Goal: Information Seeking & Learning: Learn about a topic

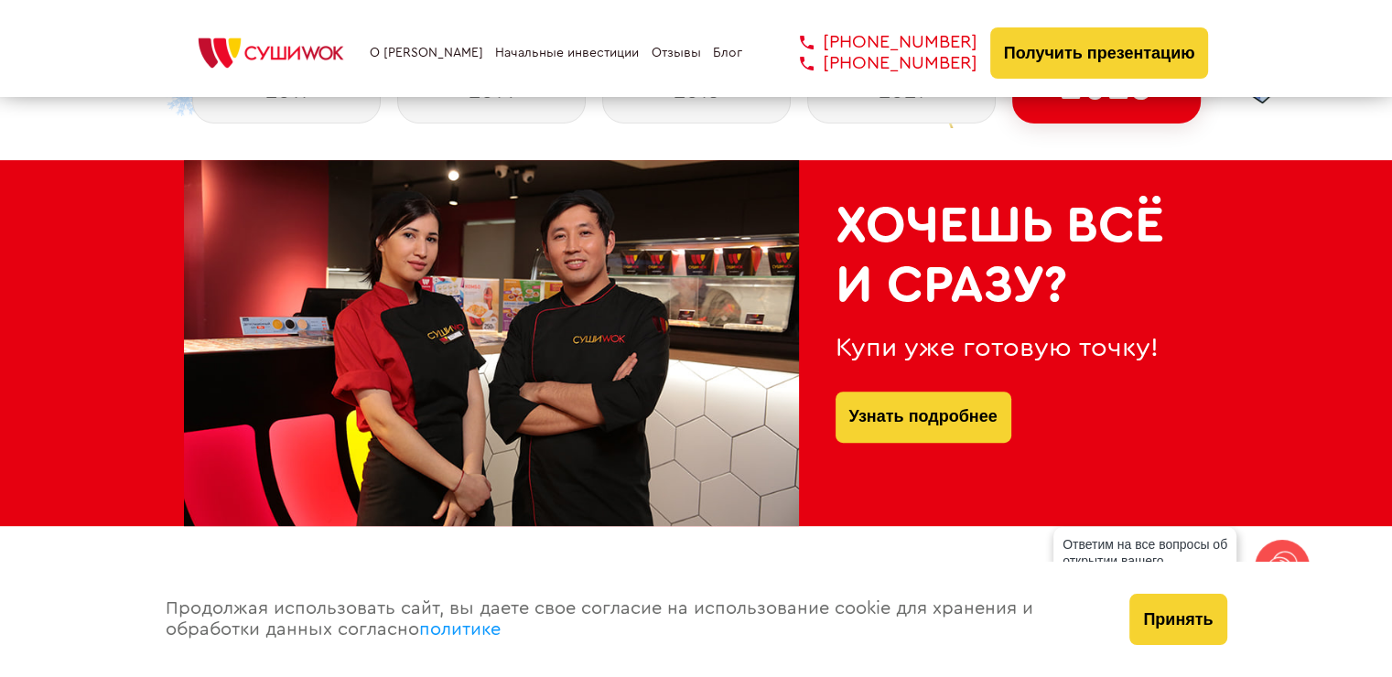
scroll to position [732, 0]
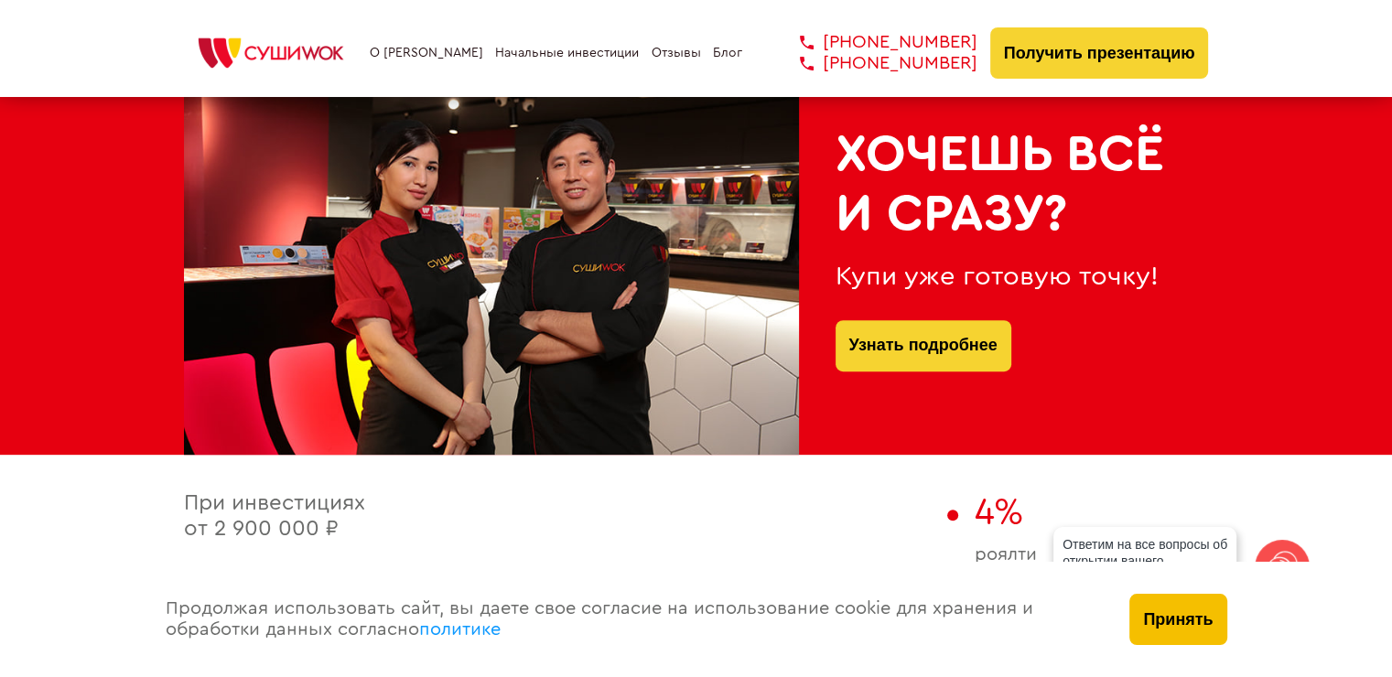
click at [1184, 618] on button "Принять" at bounding box center [1177, 619] width 97 height 51
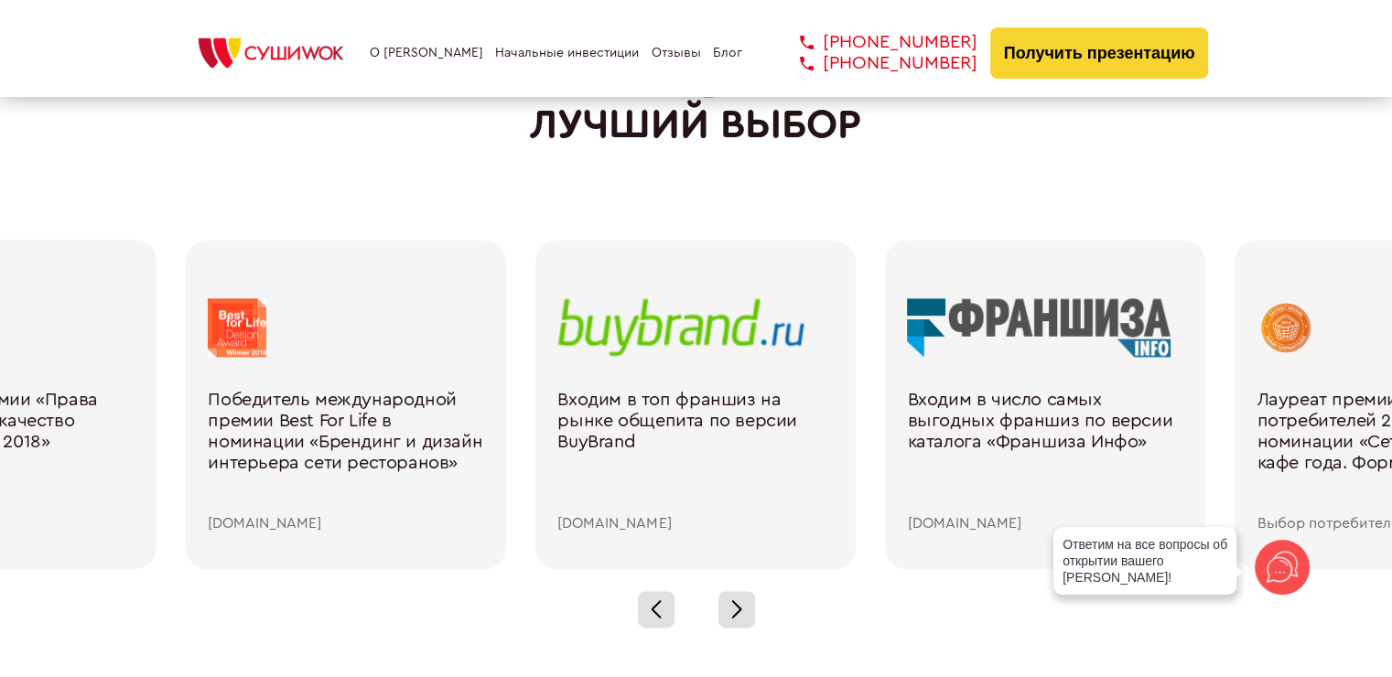
scroll to position [2562, 0]
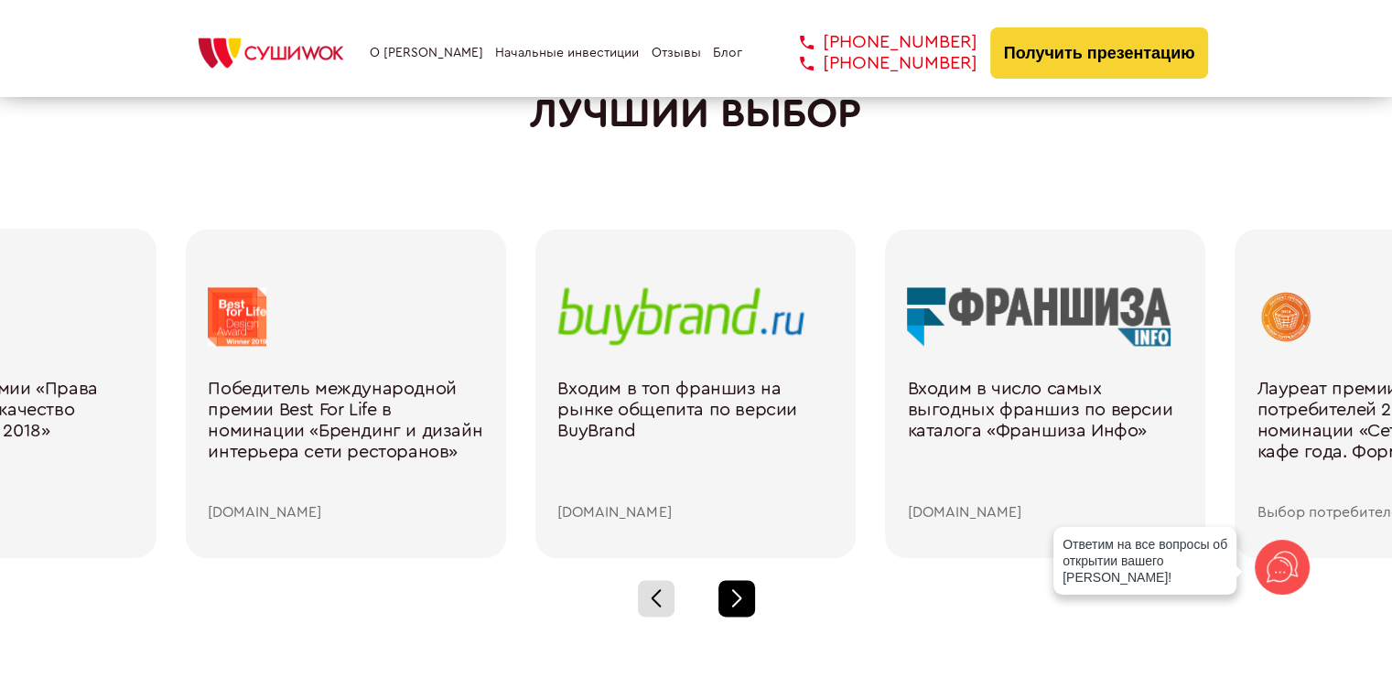
click at [732, 593] on div at bounding box center [736, 598] width 37 height 37
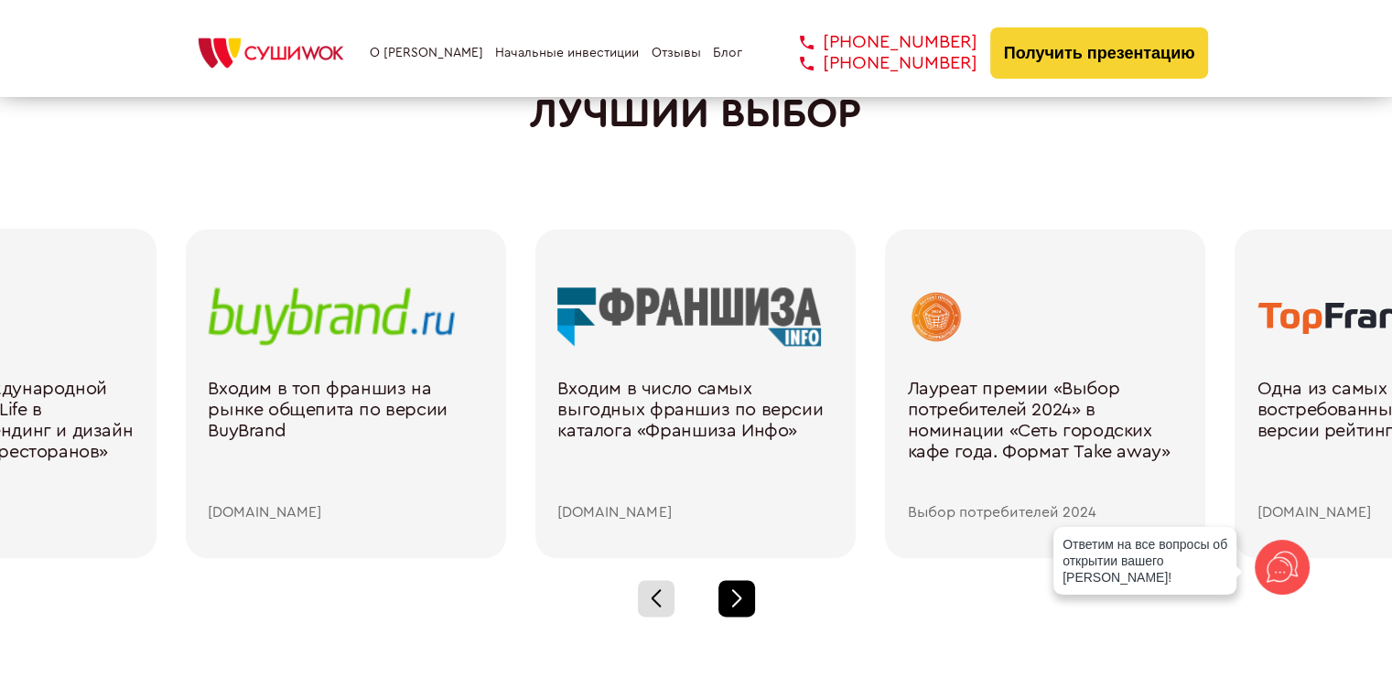
click at [732, 593] on div at bounding box center [736, 598] width 37 height 37
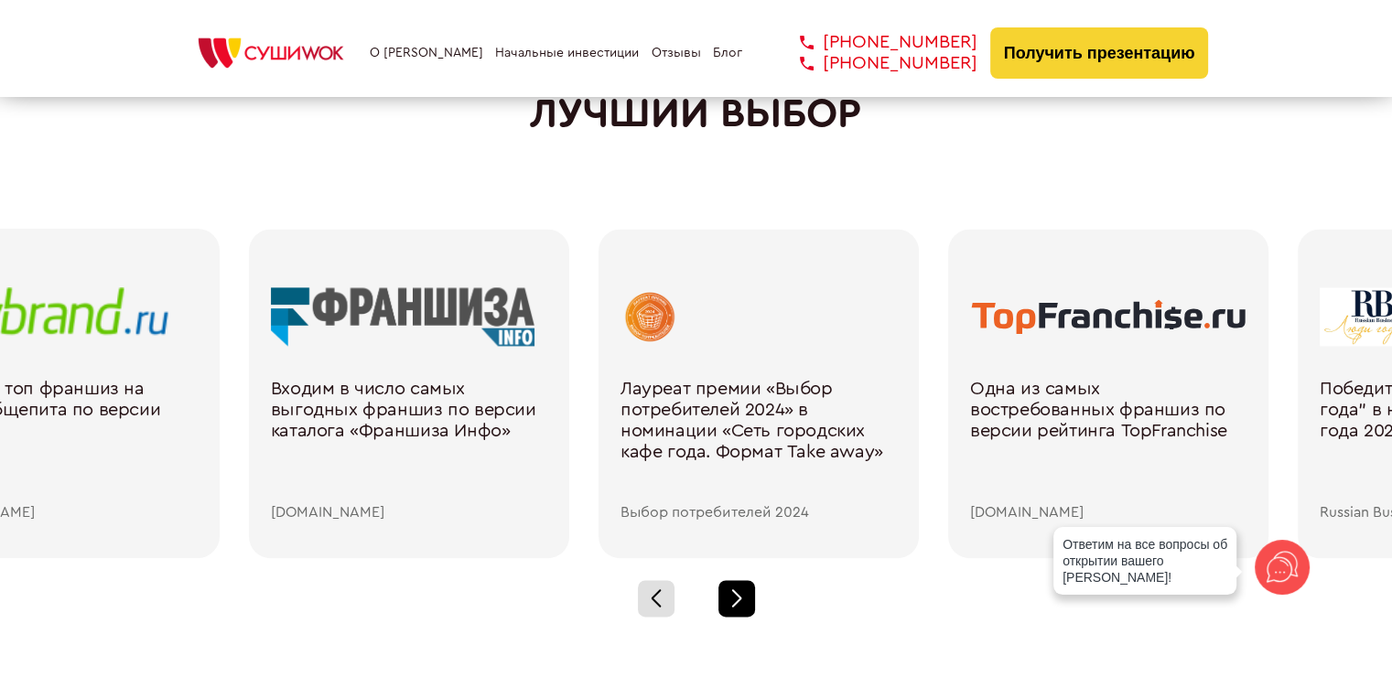
click at [732, 589] on div at bounding box center [736, 598] width 37 height 37
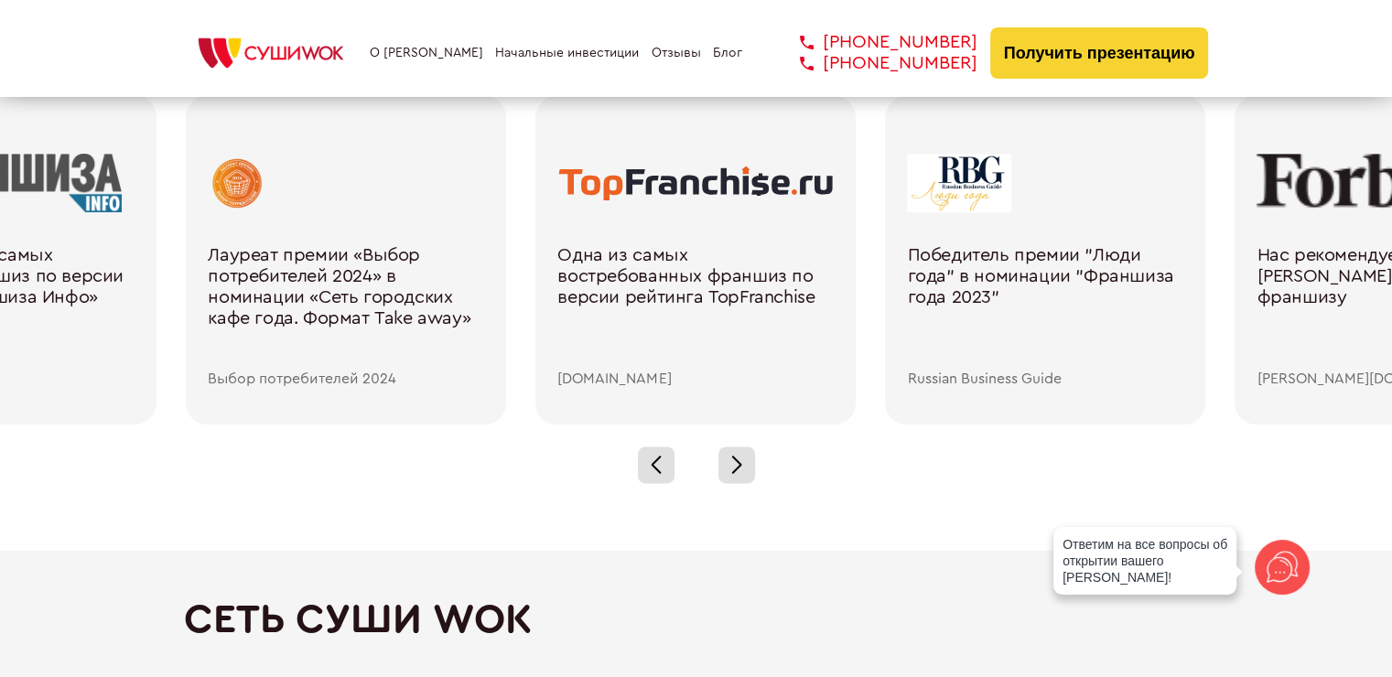
scroll to position [2654, 0]
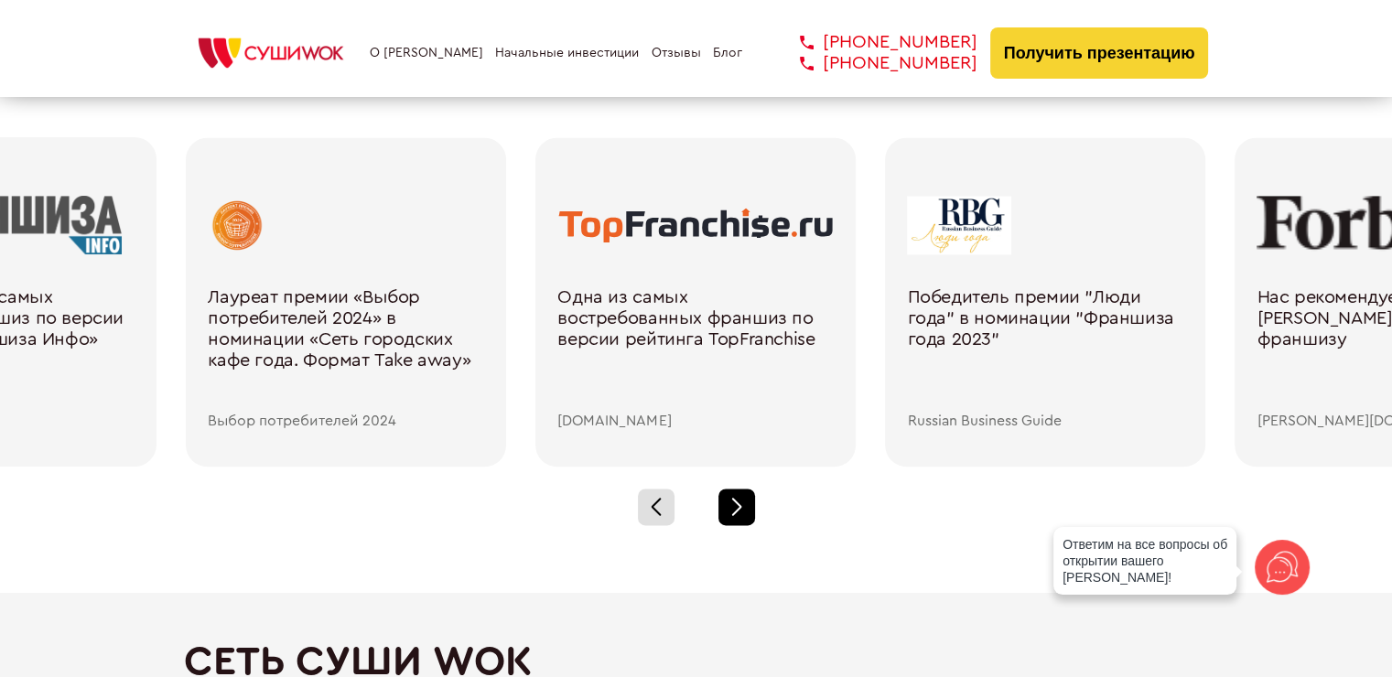
click at [742, 520] on div at bounding box center [736, 507] width 37 height 37
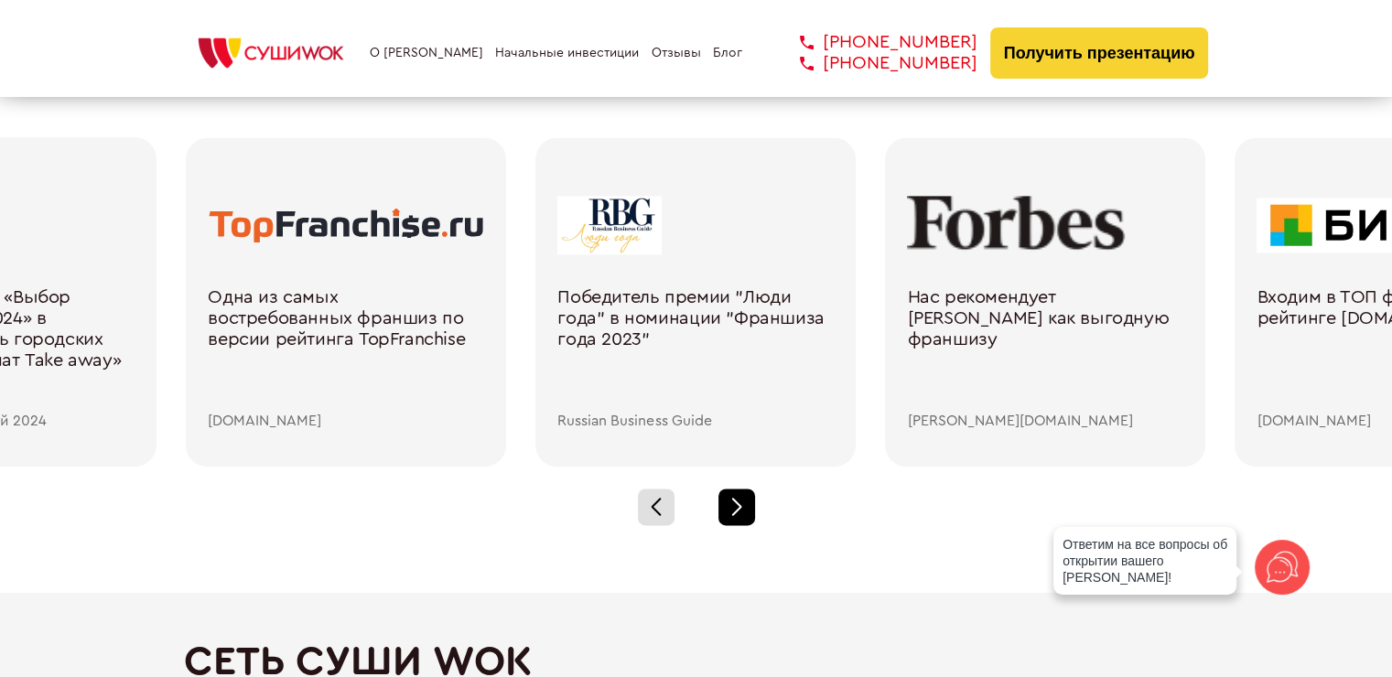
click at [741, 516] on div at bounding box center [736, 507] width 37 height 37
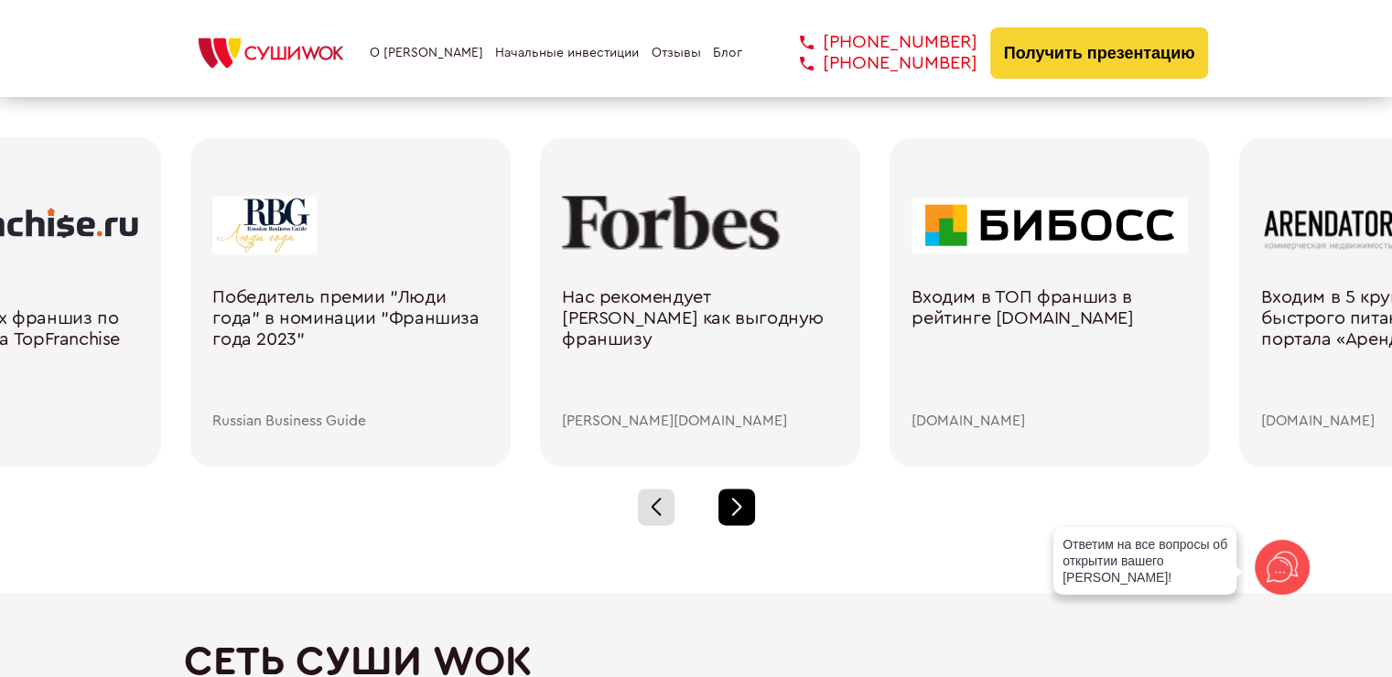
click at [741, 516] on div at bounding box center [736, 507] width 37 height 37
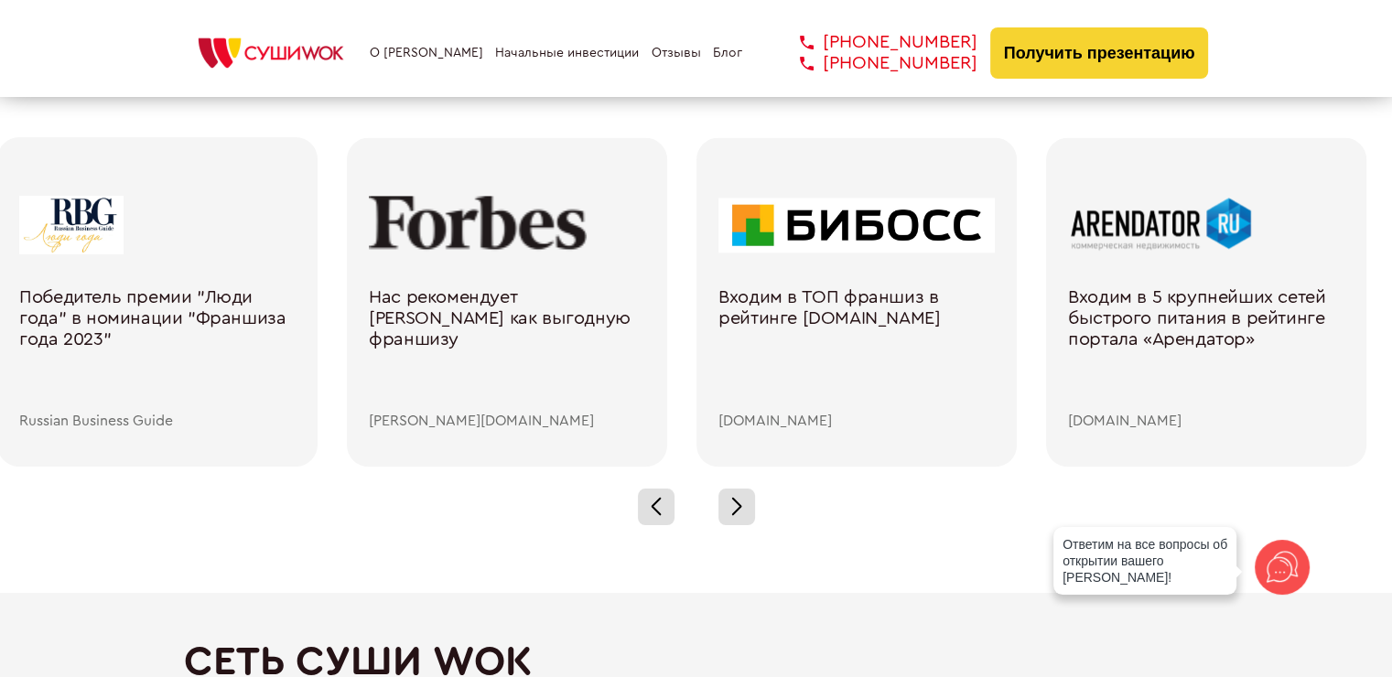
drag, startPoint x: 516, startPoint y: 187, endPoint x: 501, endPoint y: 193, distance: 16.8
click at [511, 189] on div "Входим в число самых выгодных франшиз по версии каталога «Франшиза Инфо» [DOMAI…" at bounding box center [682, 301] width 3496 height 329
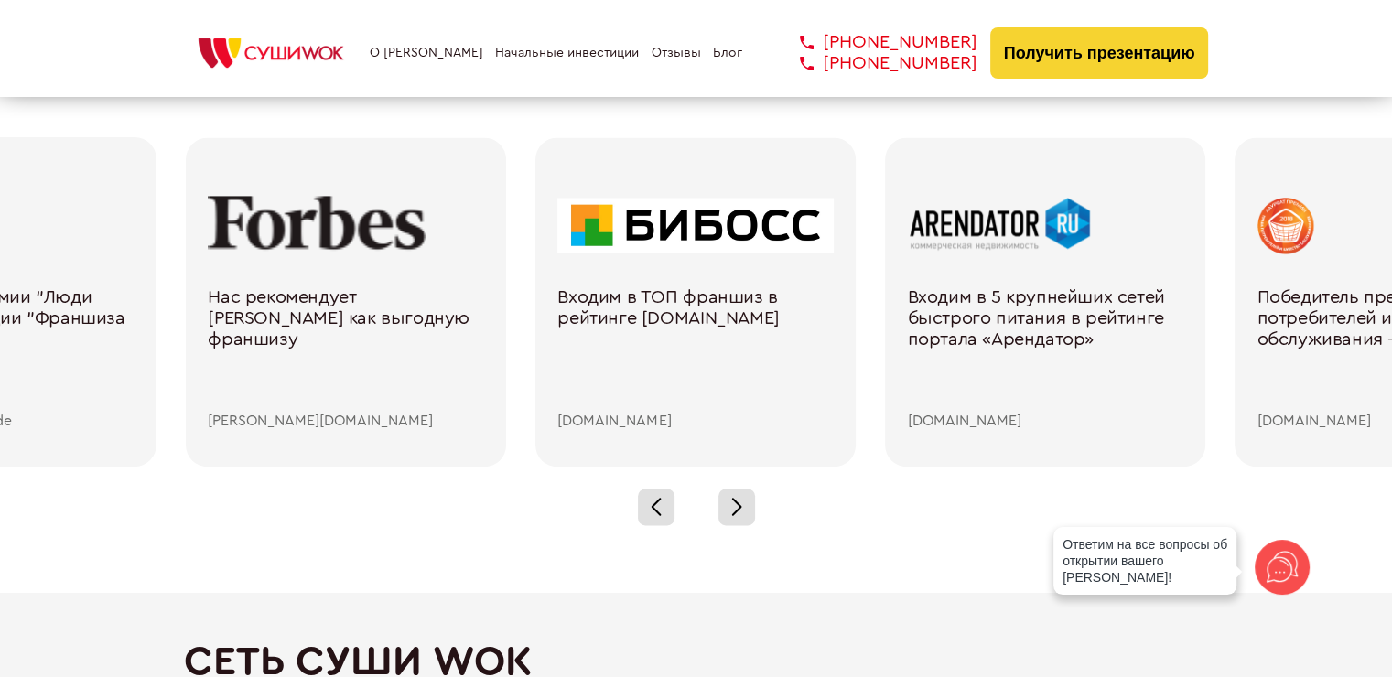
click at [409, 235] on div at bounding box center [346, 225] width 276 height 59
click at [405, 250] on div at bounding box center [346, 225] width 276 height 59
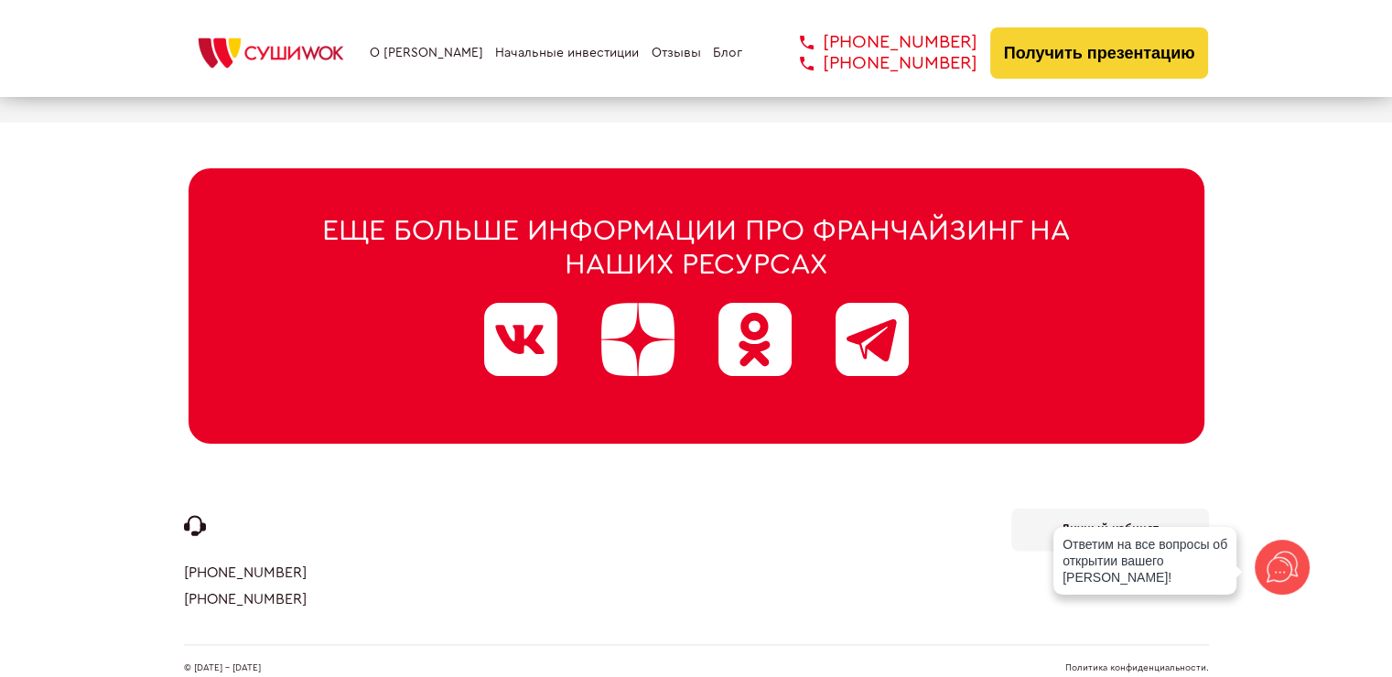
scroll to position [9365, 0]
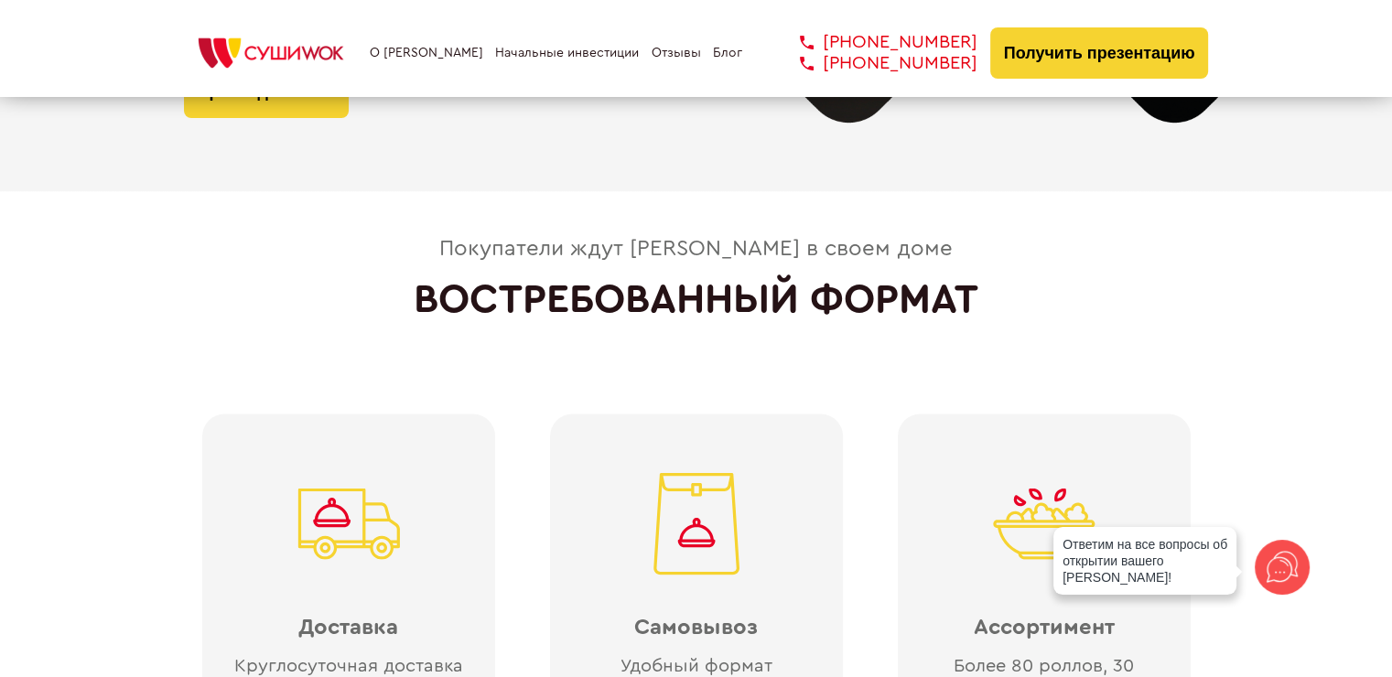
scroll to position [4102, 0]
